Goal: Navigation & Orientation: Find specific page/section

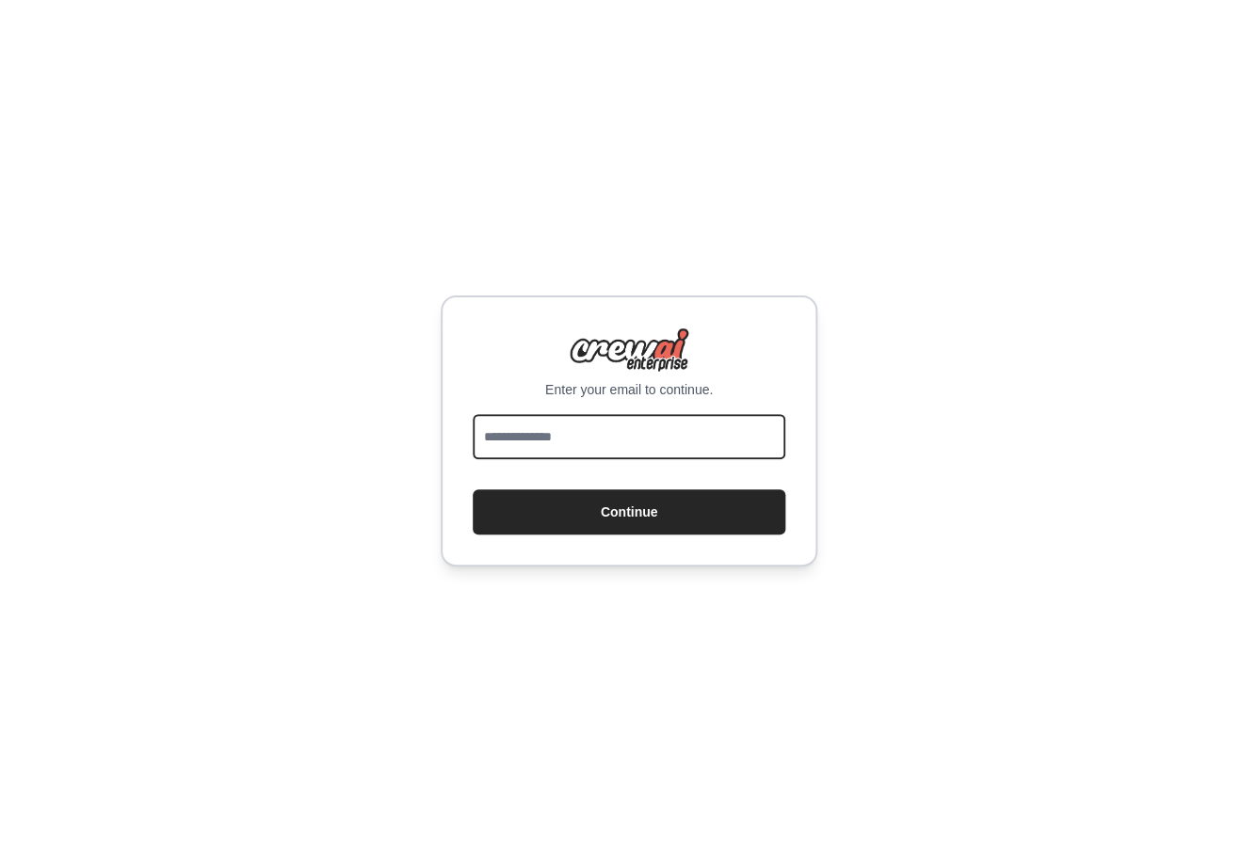
click at [605, 439] on input "email" at bounding box center [629, 436] width 313 height 45
type input "**********"
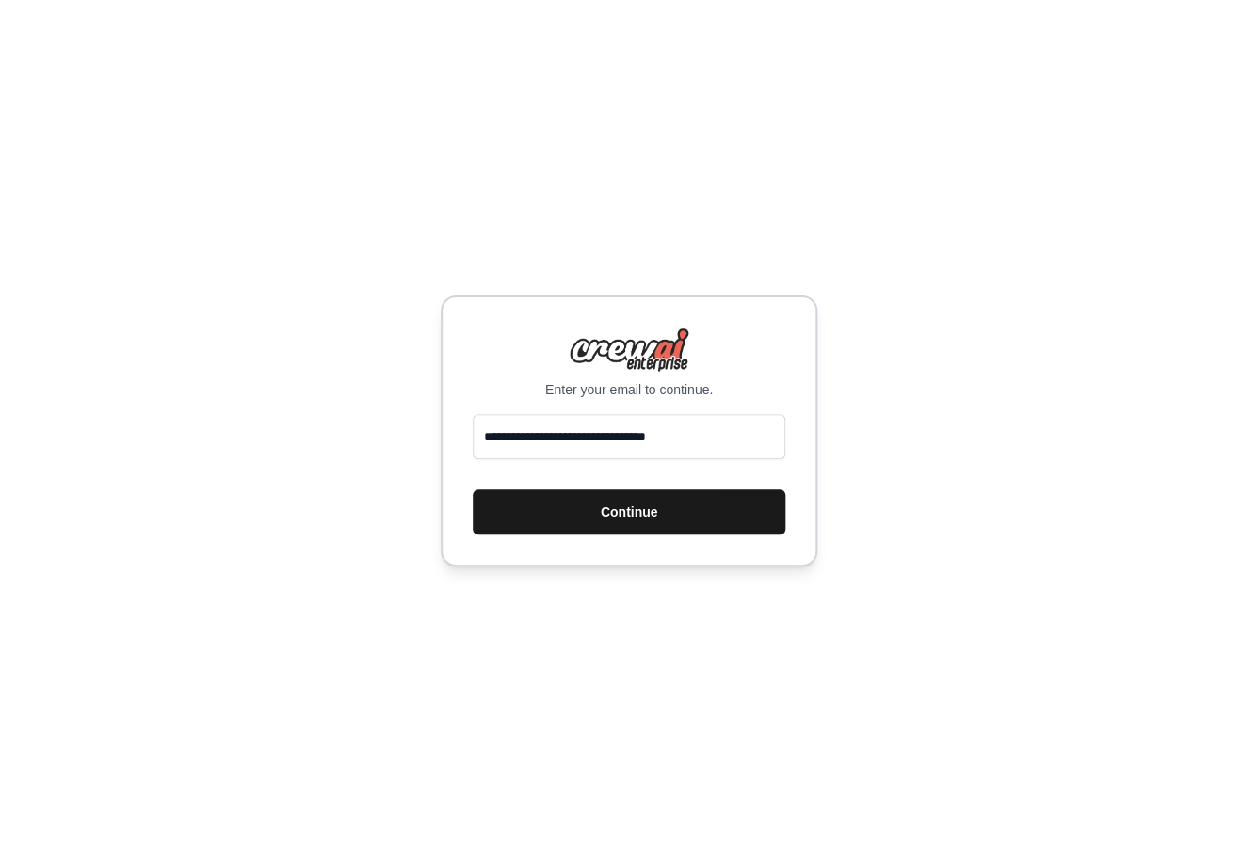
click at [599, 499] on button "Continue" at bounding box center [629, 512] width 313 height 45
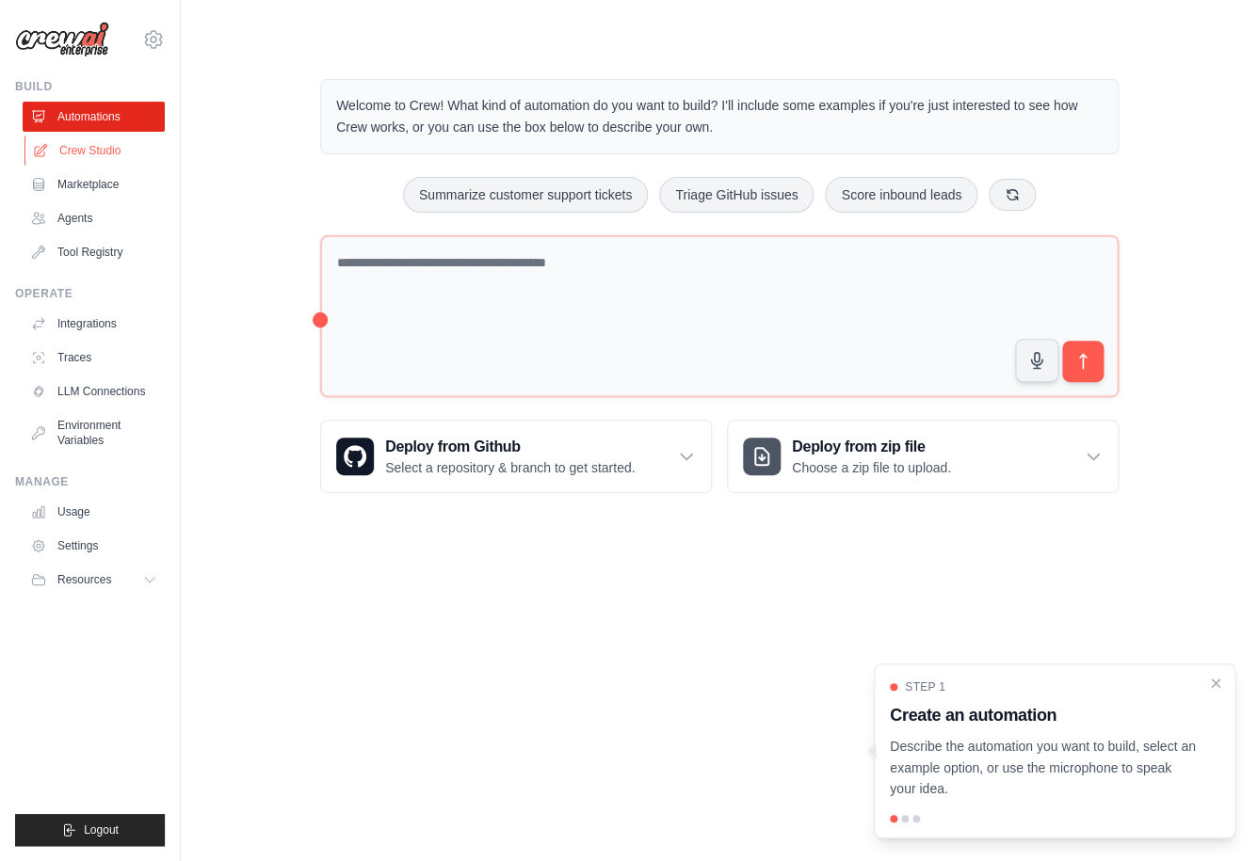
click at [116, 143] on link "Crew Studio" at bounding box center [95, 151] width 142 height 30
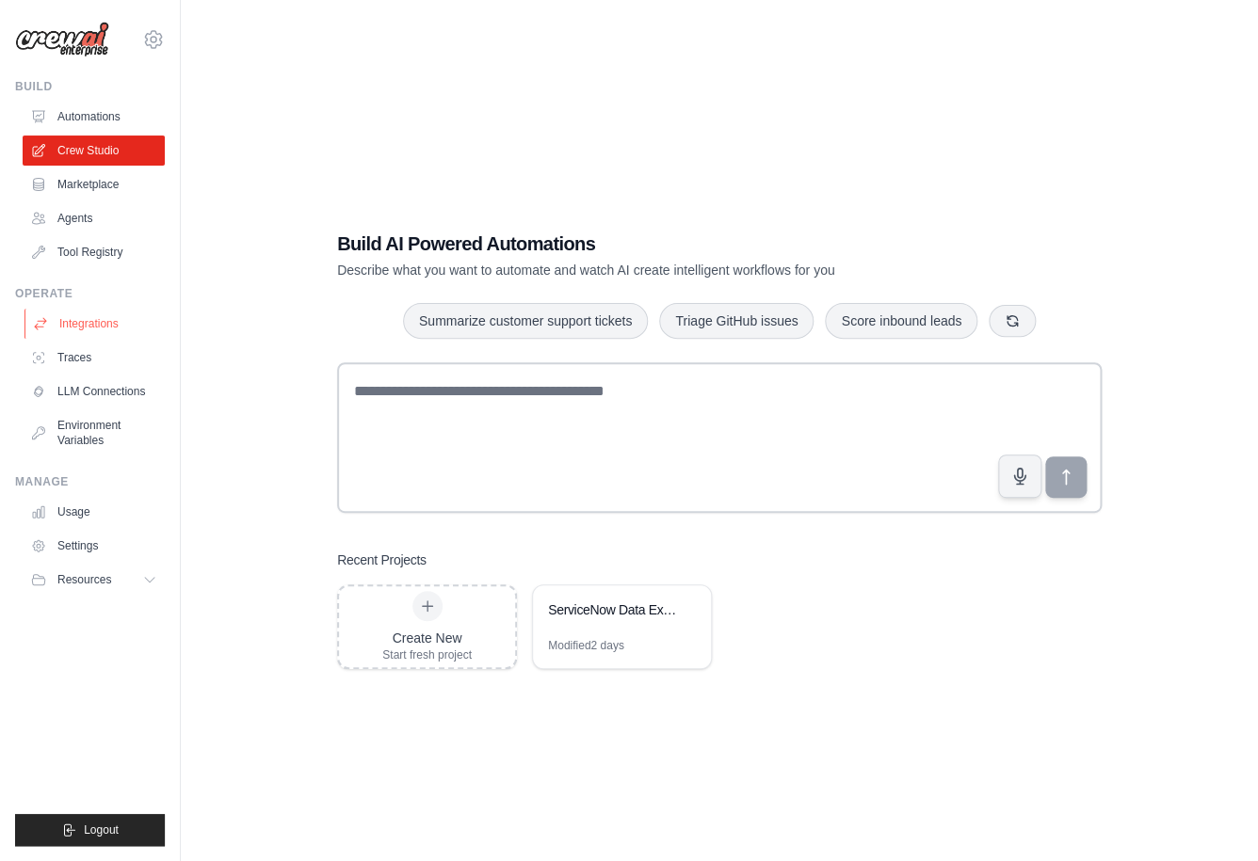
click at [147, 317] on link "Integrations" at bounding box center [95, 324] width 142 height 30
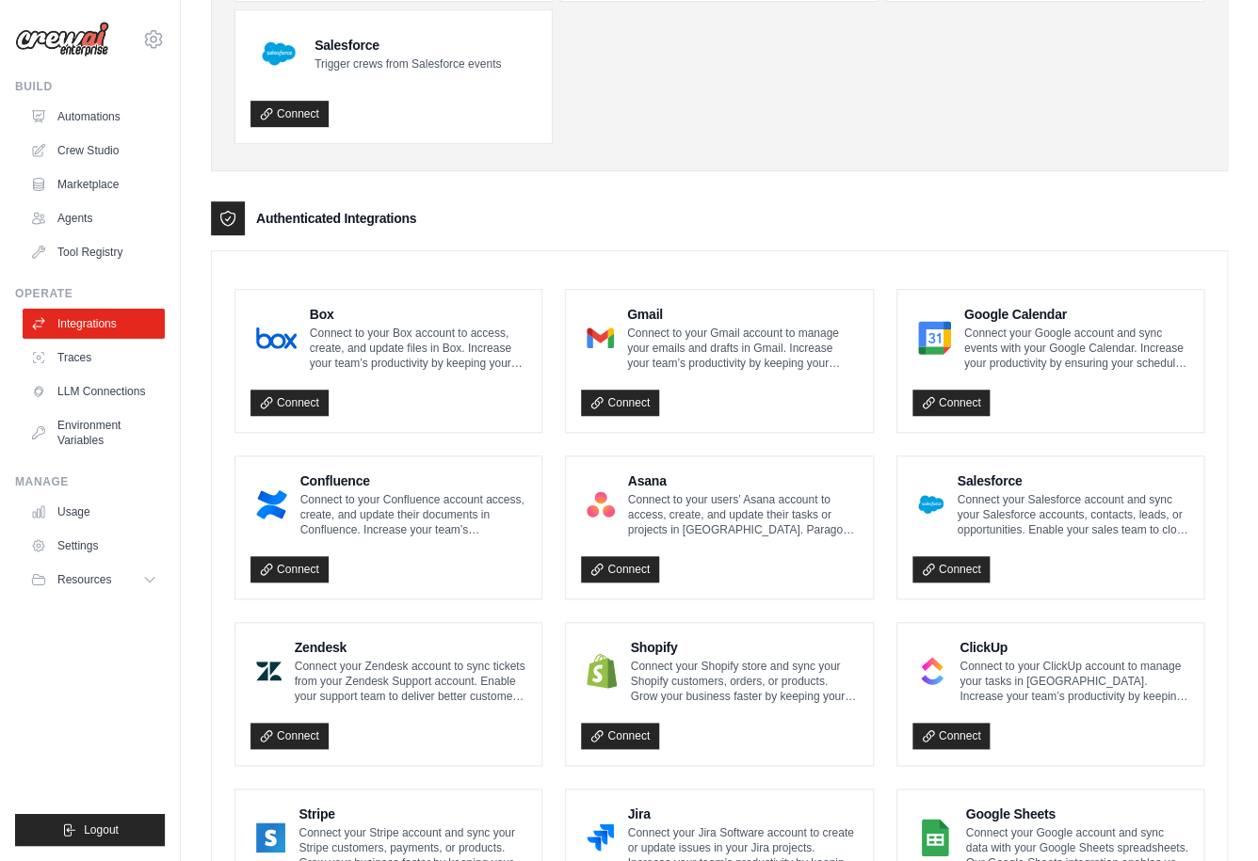
scroll to position [263, 0]
